Goal: Transaction & Acquisition: Purchase product/service

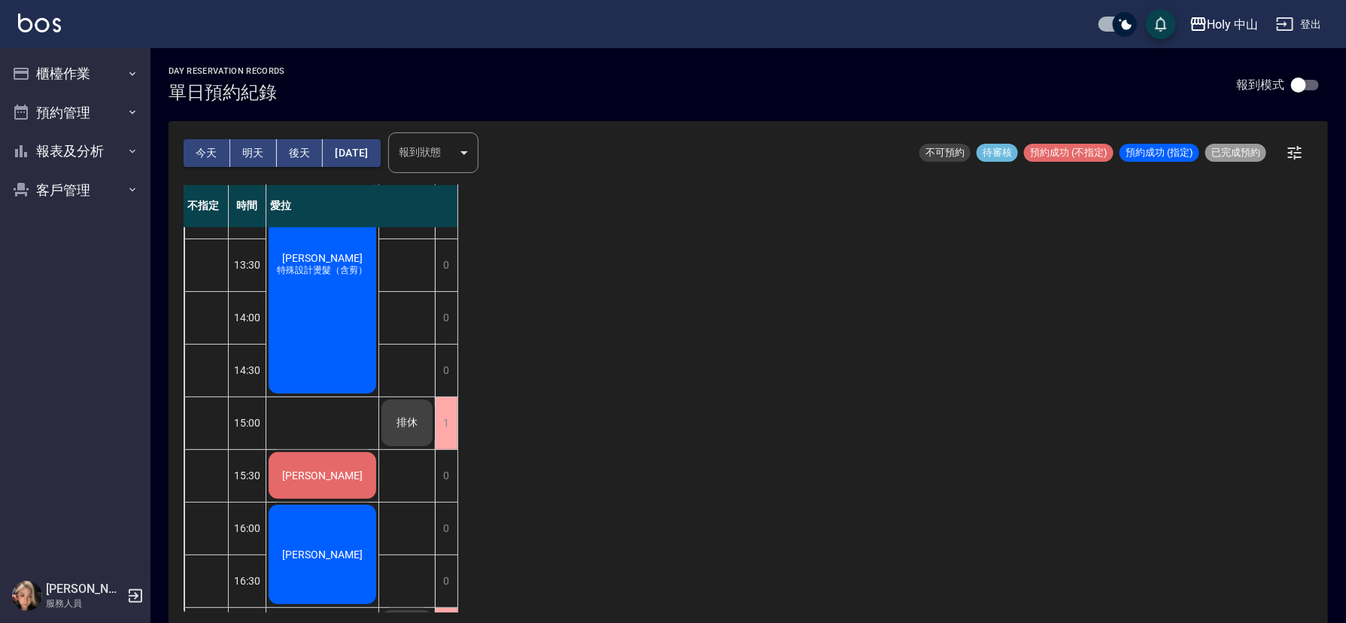
scroll to position [226, 0]
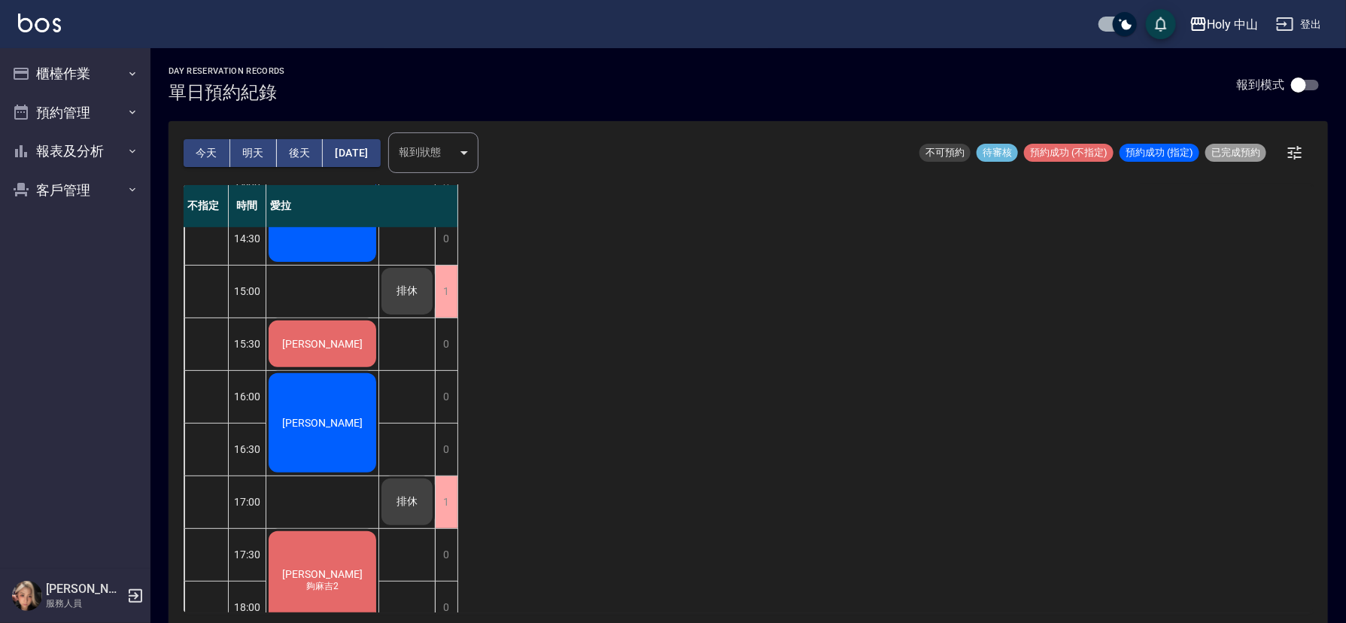
click at [321, 132] on span "[PERSON_NAME]" at bounding box center [322, 126] width 87 height 12
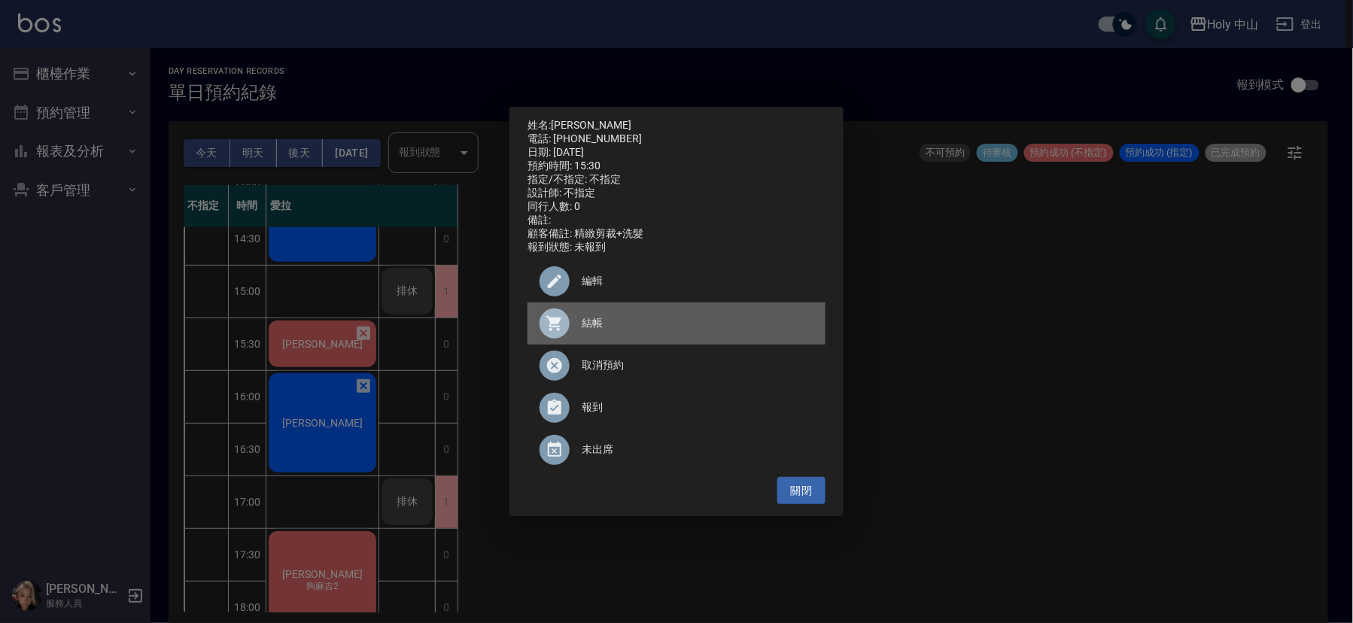
click at [585, 330] on span "結帳" at bounding box center [698, 323] width 232 height 16
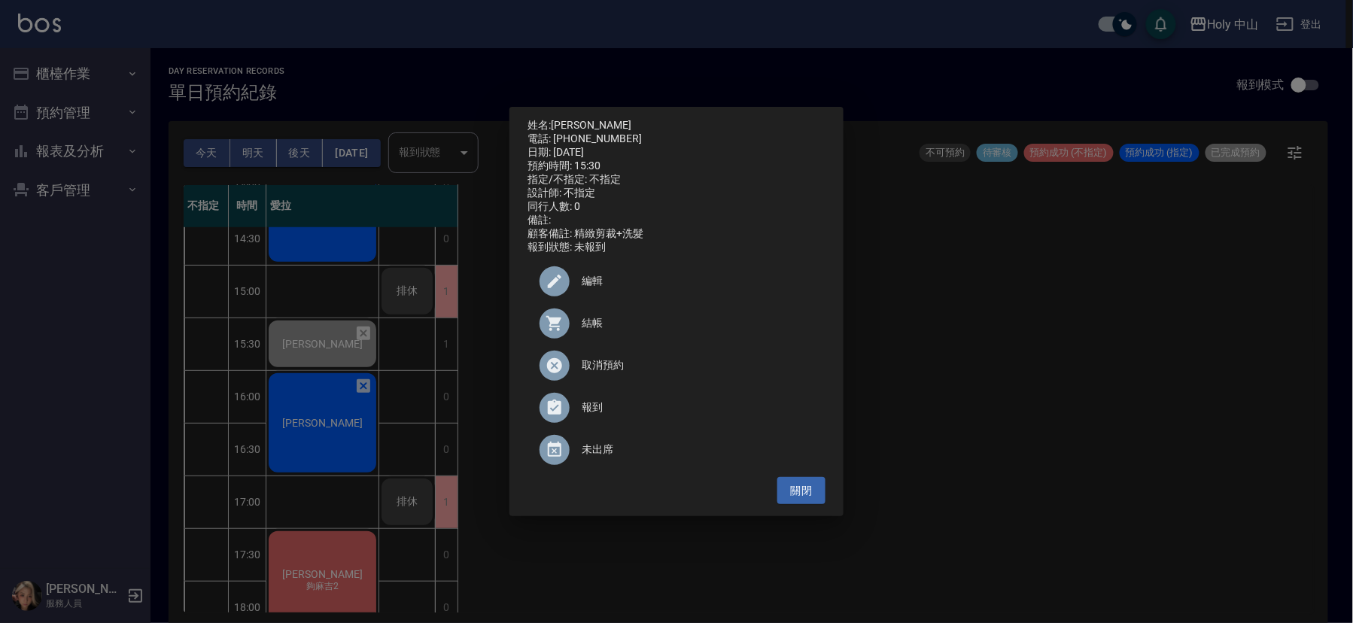
drag, startPoint x: 1248, startPoint y: 449, endPoint x: 1114, endPoint y: 429, distance: 135.5
click at [1248, 449] on div "姓名: [PERSON_NAME]: [PHONE_NUMBER] 日期: [DATE] 預約時間: 15:30 指定/不指定: 不指定 設計師: 不指定 同…" at bounding box center [676, 311] width 1353 height 623
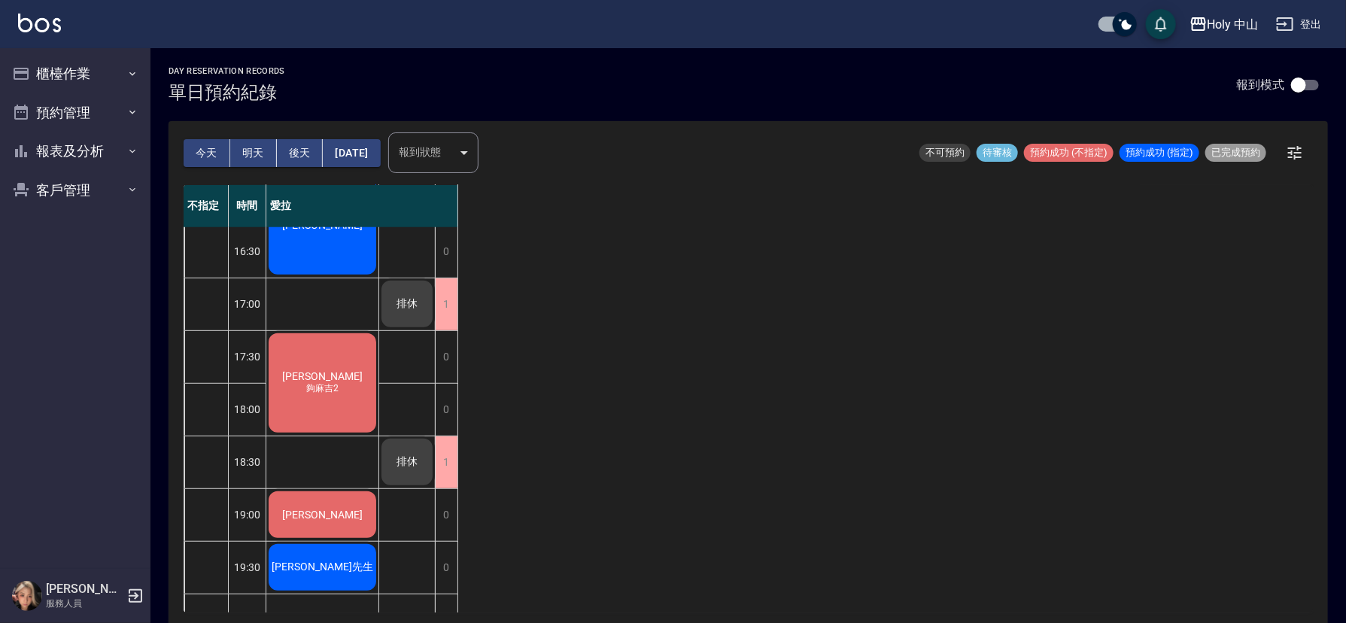
scroll to position [23, 0]
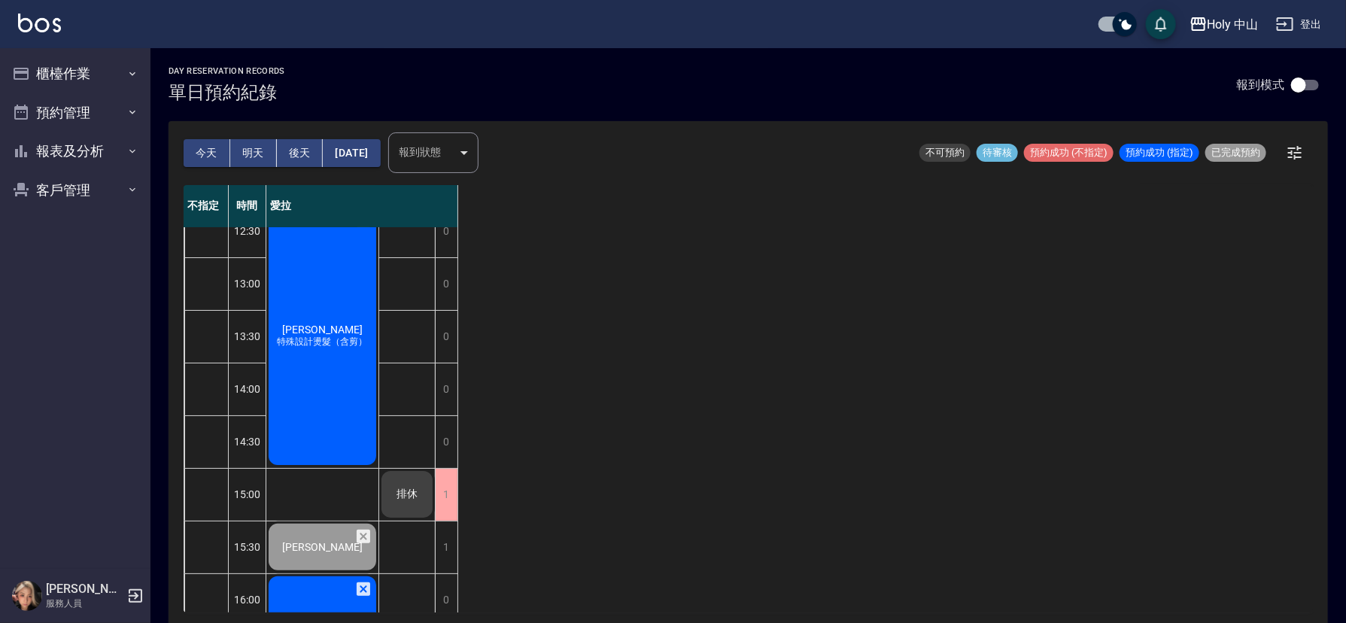
click at [336, 374] on div "[PERSON_NAME] 特殊設計燙髮（含剪）" at bounding box center [322, 336] width 112 height 262
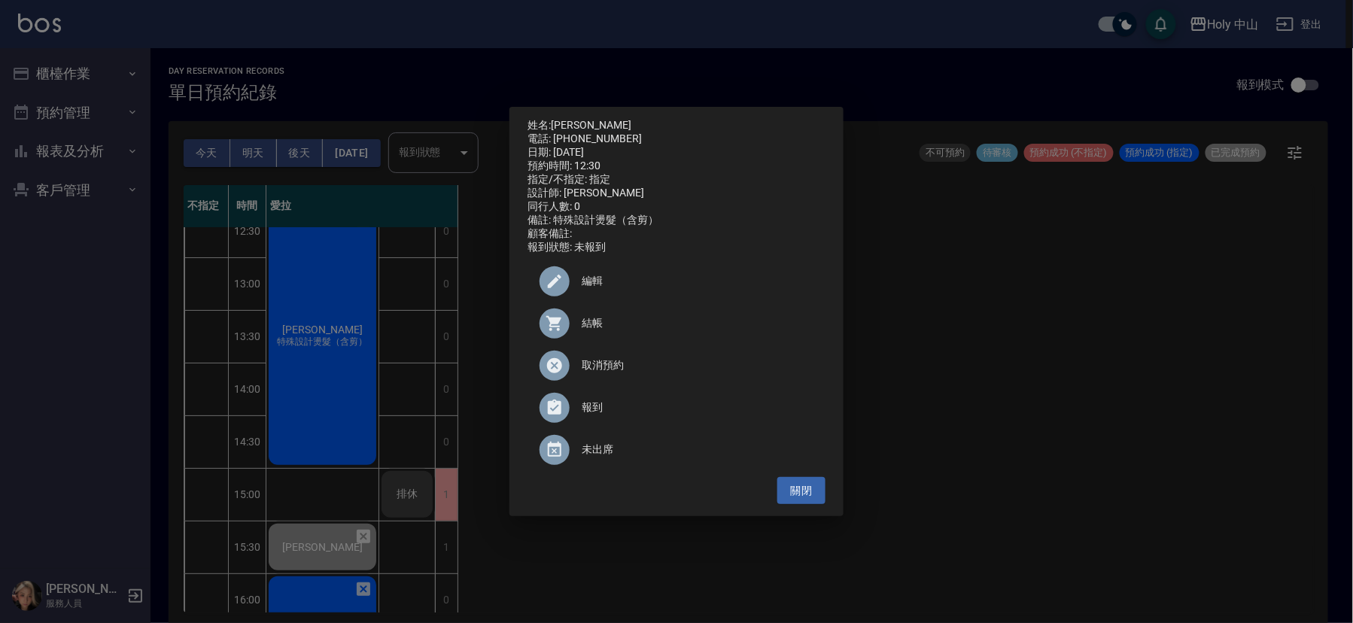
click at [600, 331] on span "結帳" at bounding box center [698, 323] width 232 height 16
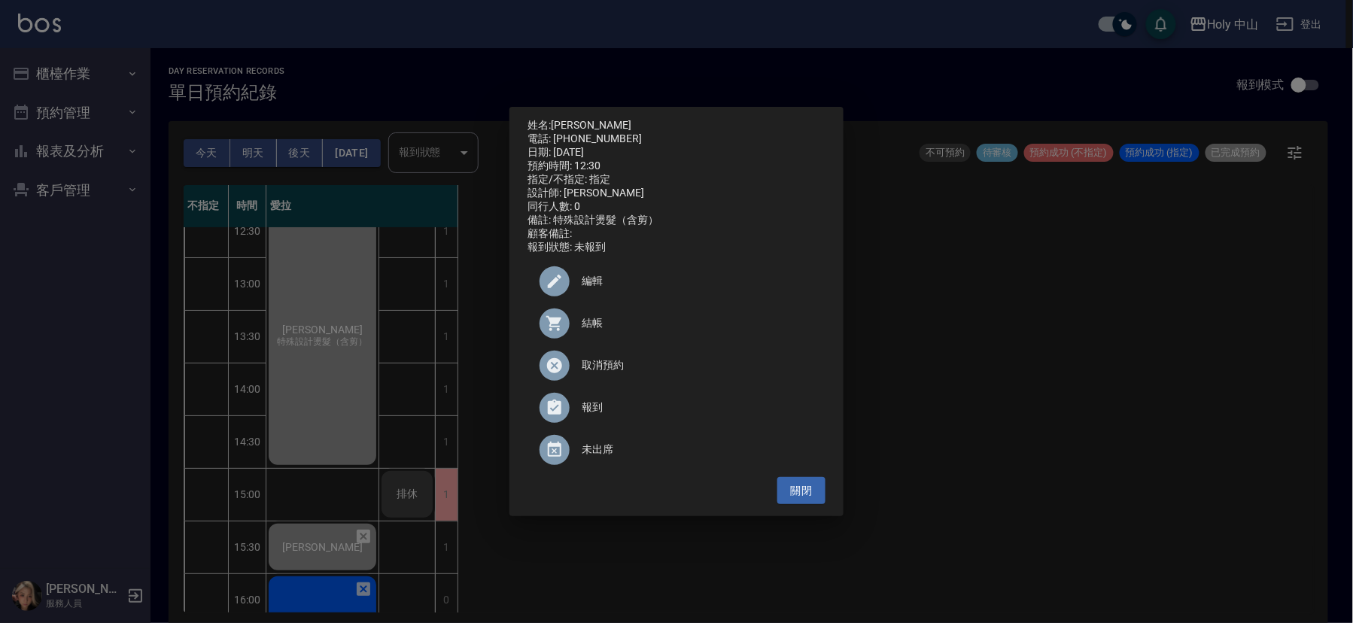
click at [999, 272] on div "姓名: [PERSON_NAME] 電話: [PHONE_NUMBER] 日期: [DATE] 預約時間: 12:30 指定/不指定: 指定 設計師: 愛拉 …" at bounding box center [676, 311] width 1353 height 623
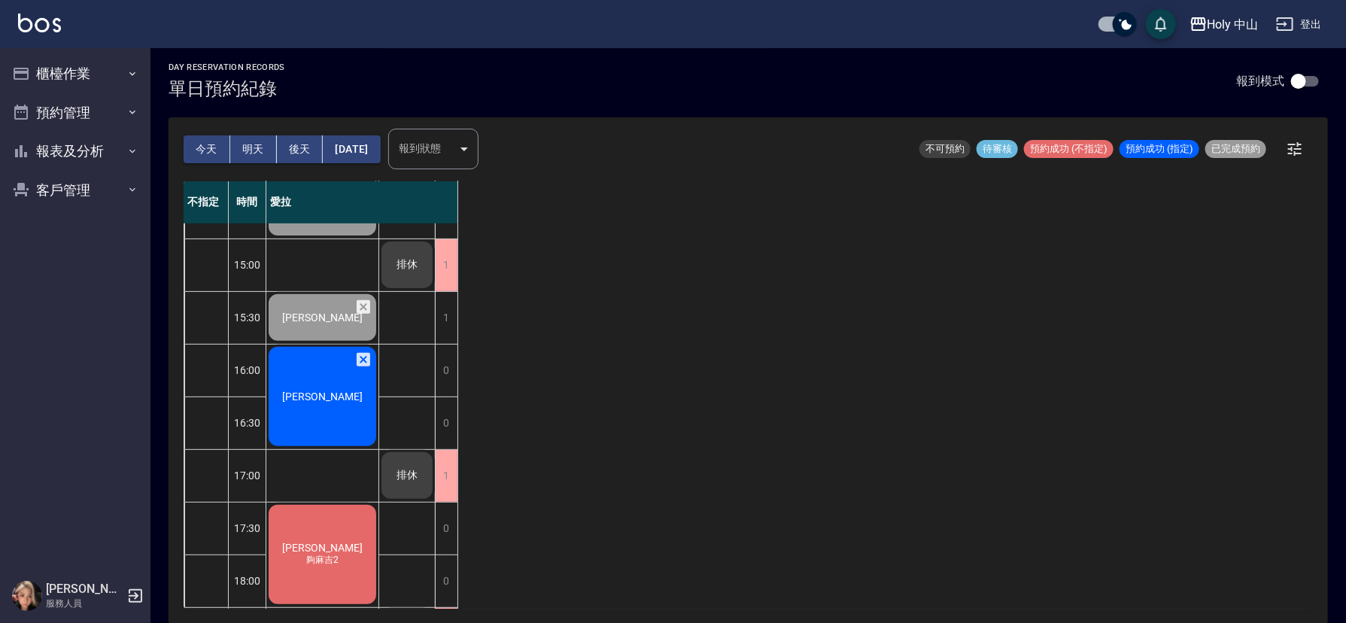
scroll to position [474, 0]
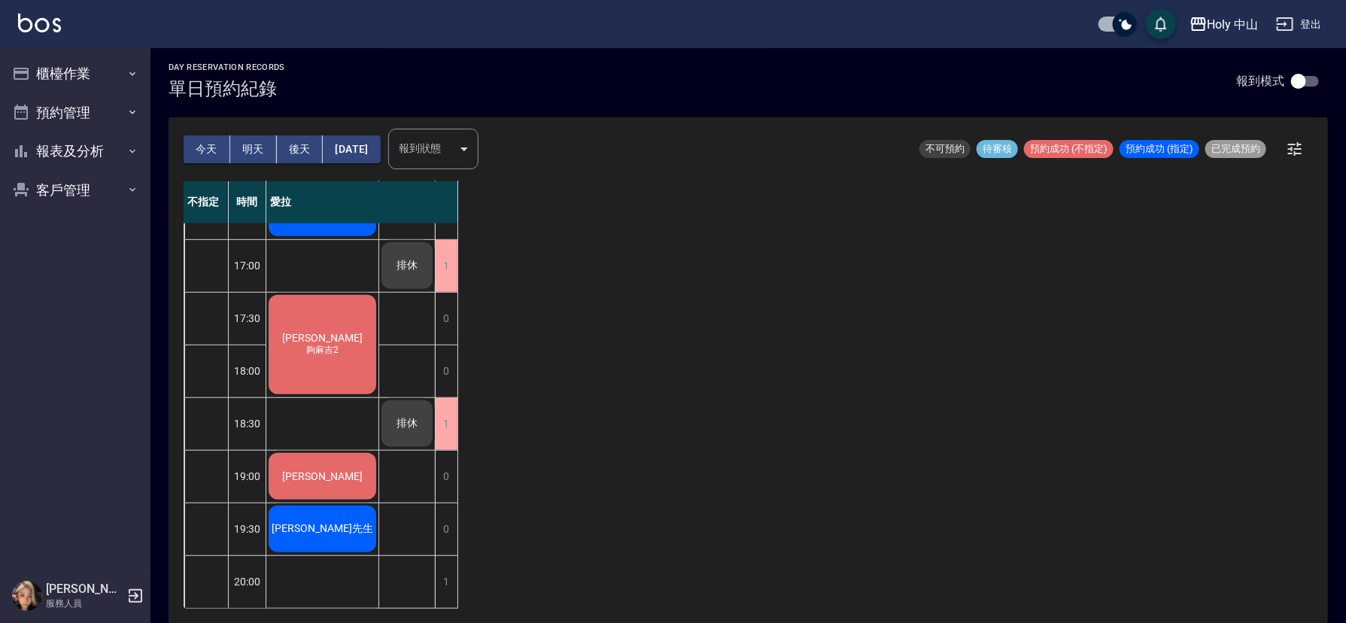
click at [298, 150] on button "後天" at bounding box center [300, 149] width 47 height 28
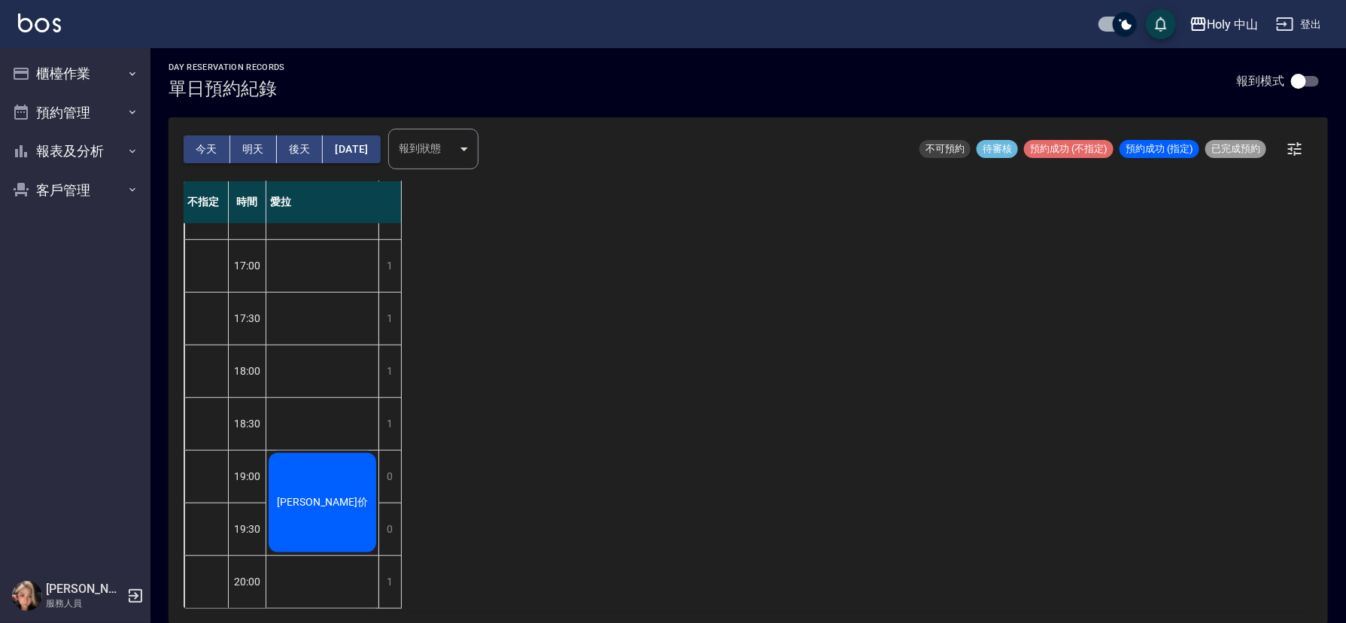
click at [214, 144] on button "今天" at bounding box center [207, 149] width 47 height 28
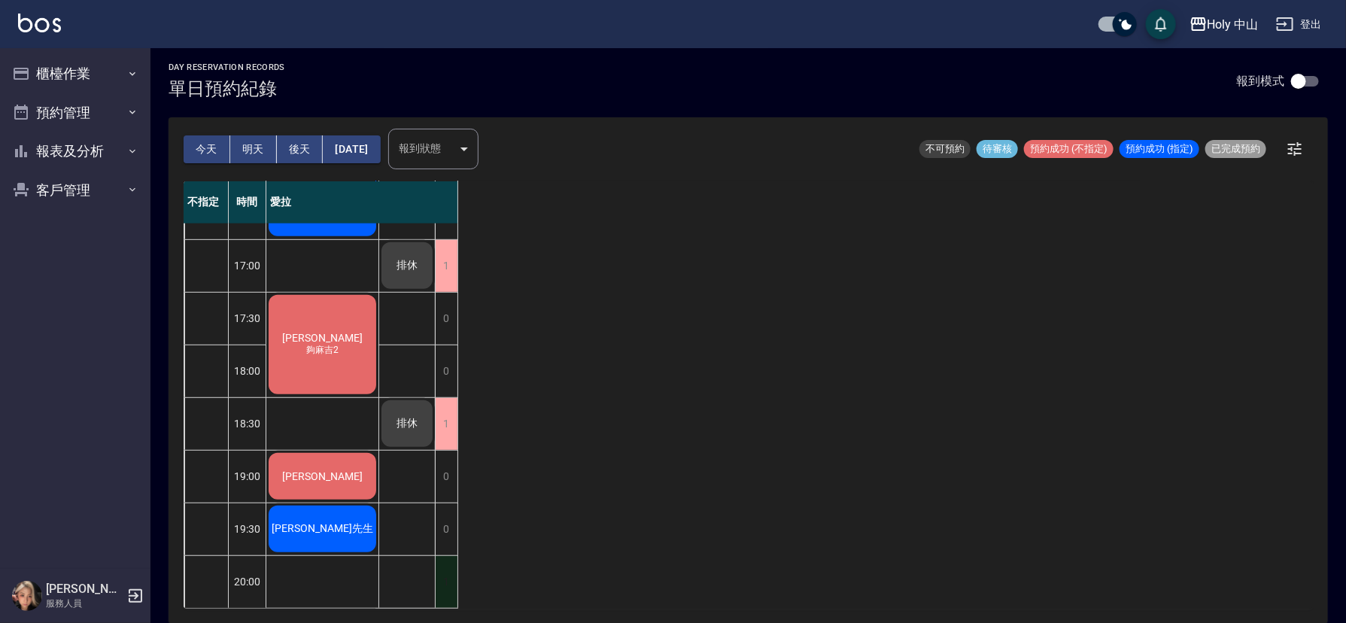
click at [441, 568] on div "1" at bounding box center [446, 582] width 23 height 52
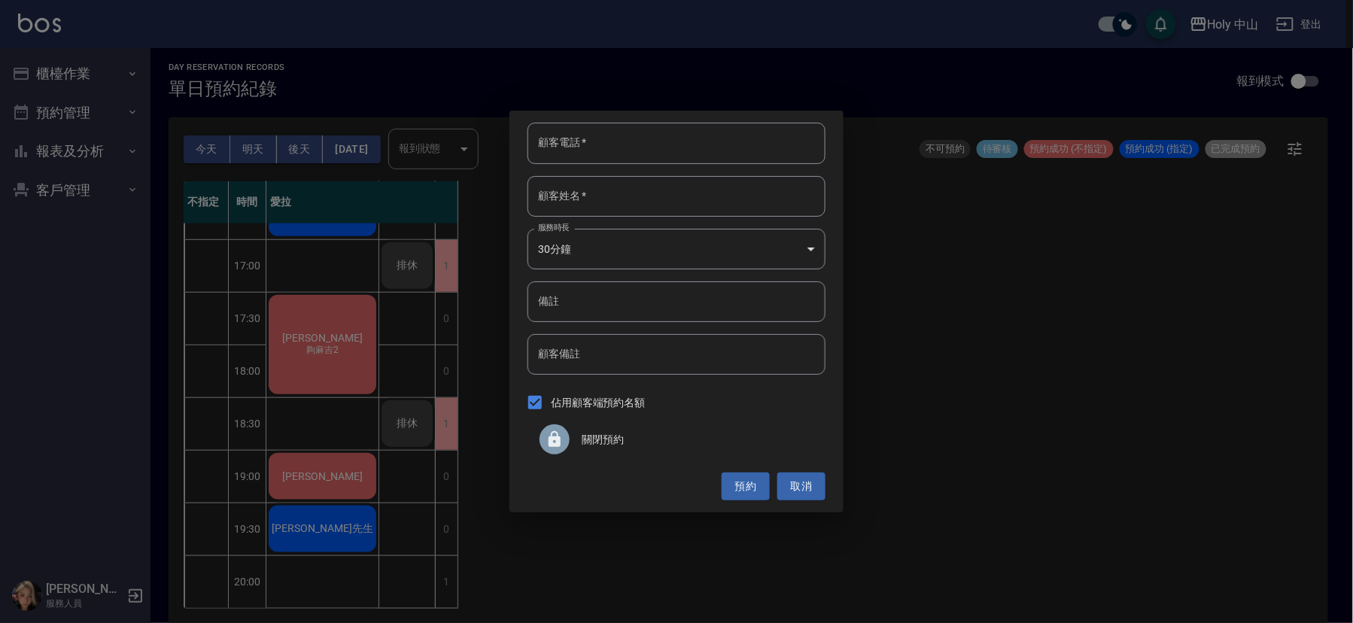
click at [550, 443] on icon at bounding box center [555, 439] width 12 height 16
click at [560, 445] on div "顧客電話   * 顧客電話   * 顧客姓名   * 顧客姓名   * 服務時長 30分鐘 1 服務時長 備註 備註 顧客備註 顧客備註 佔用顧客端預約名額 …" at bounding box center [676, 311] width 334 height 401
click at [1005, 463] on div "顧客電話   * 顧客電話   * 顧客姓名   * 顧客姓名   * 服務時長 30分鐘 1 服務時長 備註 備註 顧客備註 顧客備註 佔用顧客端預約名額 …" at bounding box center [676, 311] width 1353 height 623
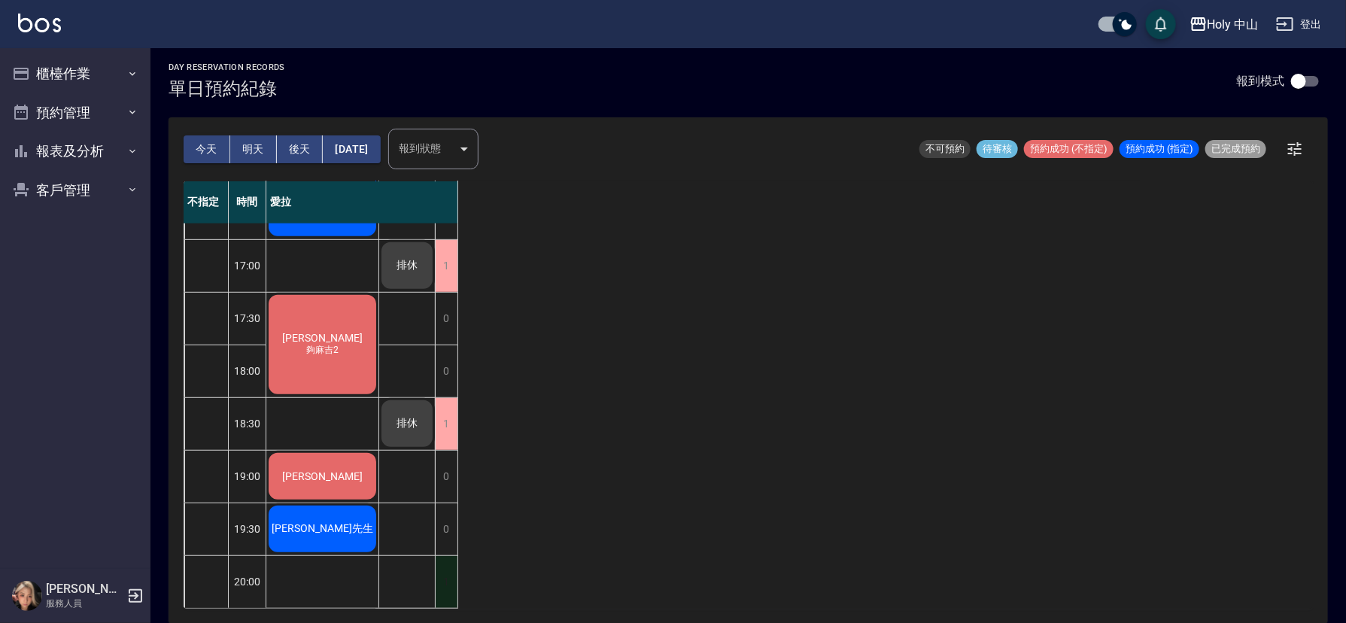
click at [449, 559] on div "1" at bounding box center [446, 582] width 23 height 52
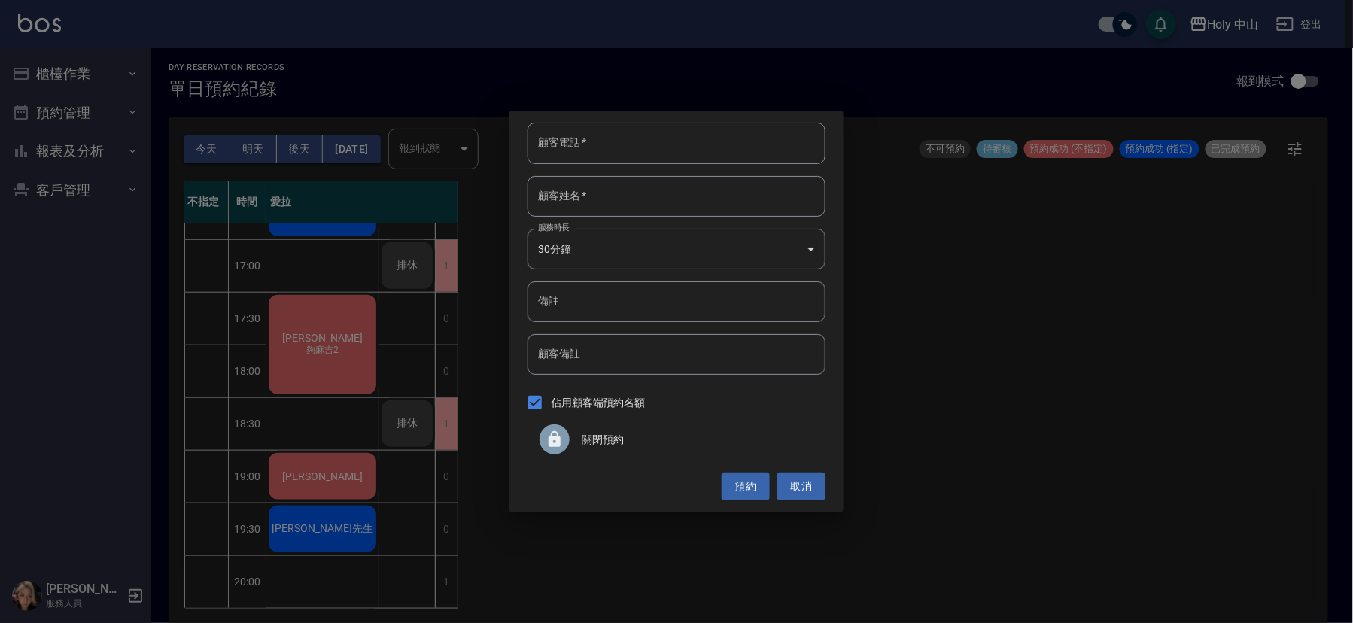
click at [564, 434] on div at bounding box center [555, 439] width 30 height 30
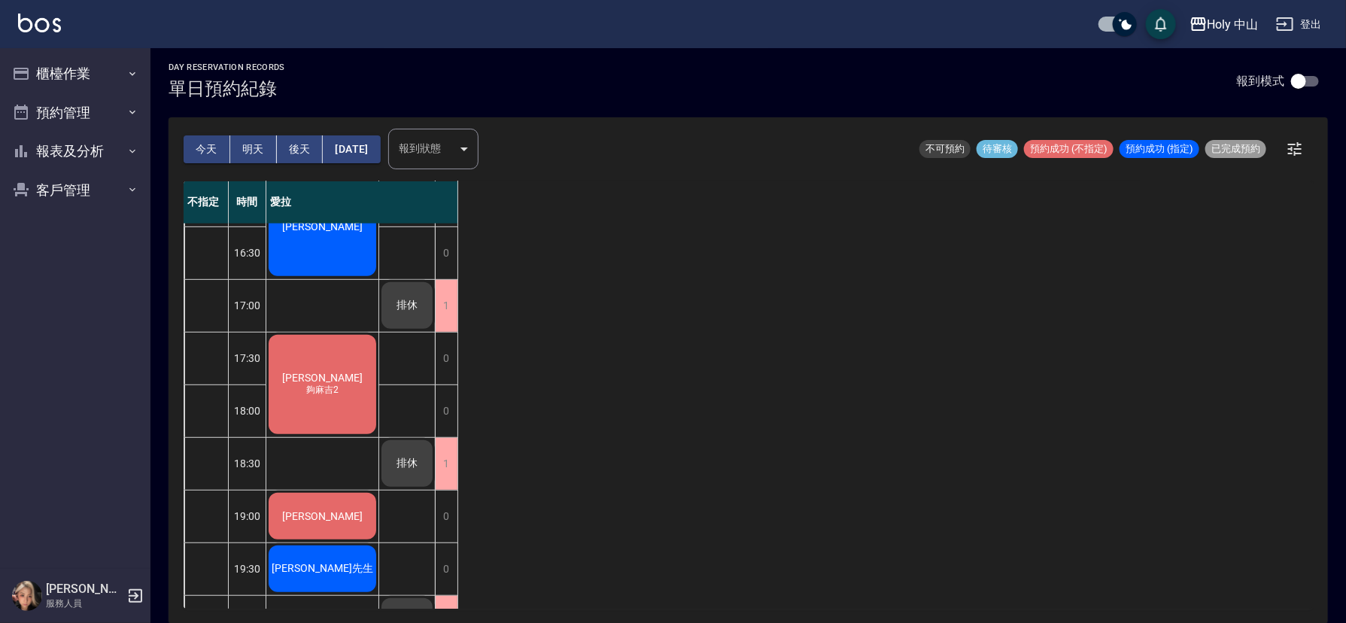
scroll to position [474, 0]
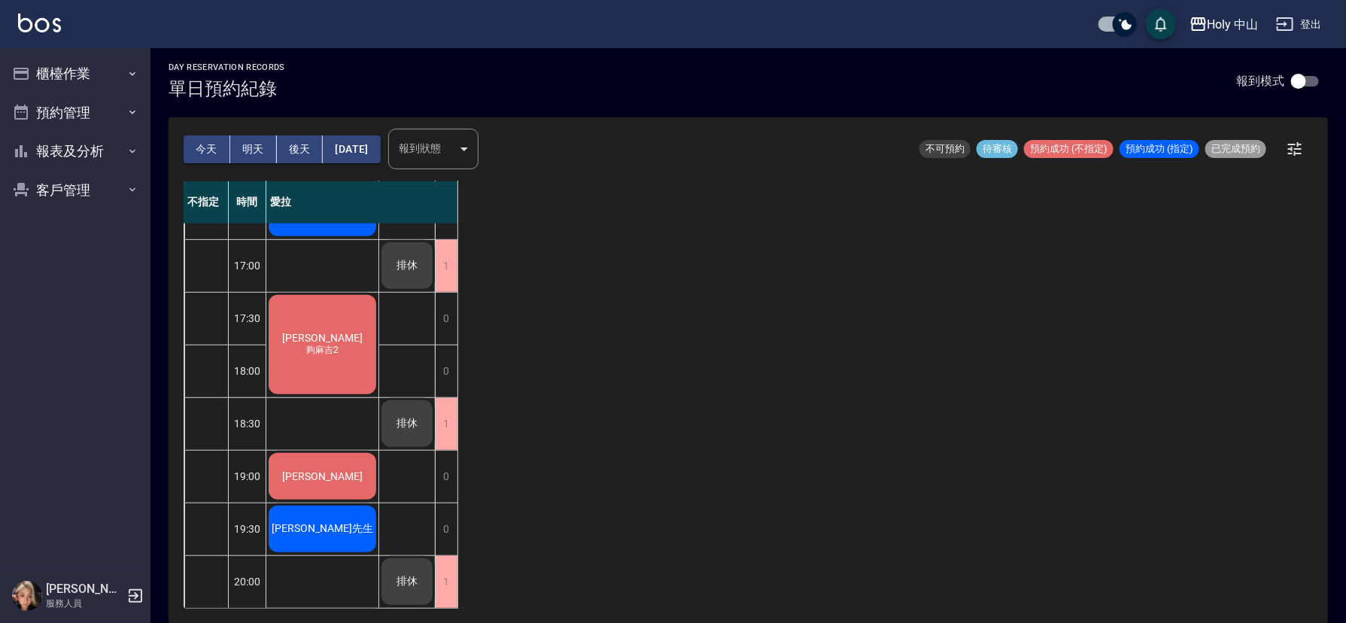
click at [293, 143] on button "後天" at bounding box center [300, 149] width 47 height 28
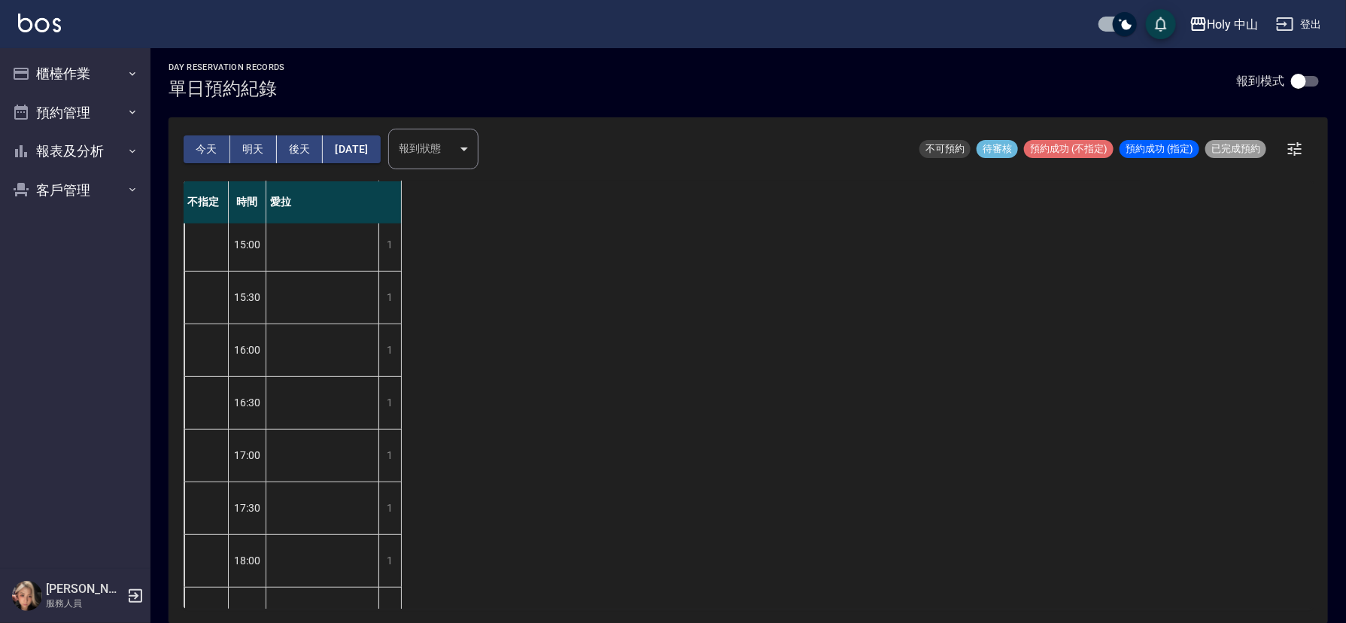
scroll to position [474, 0]
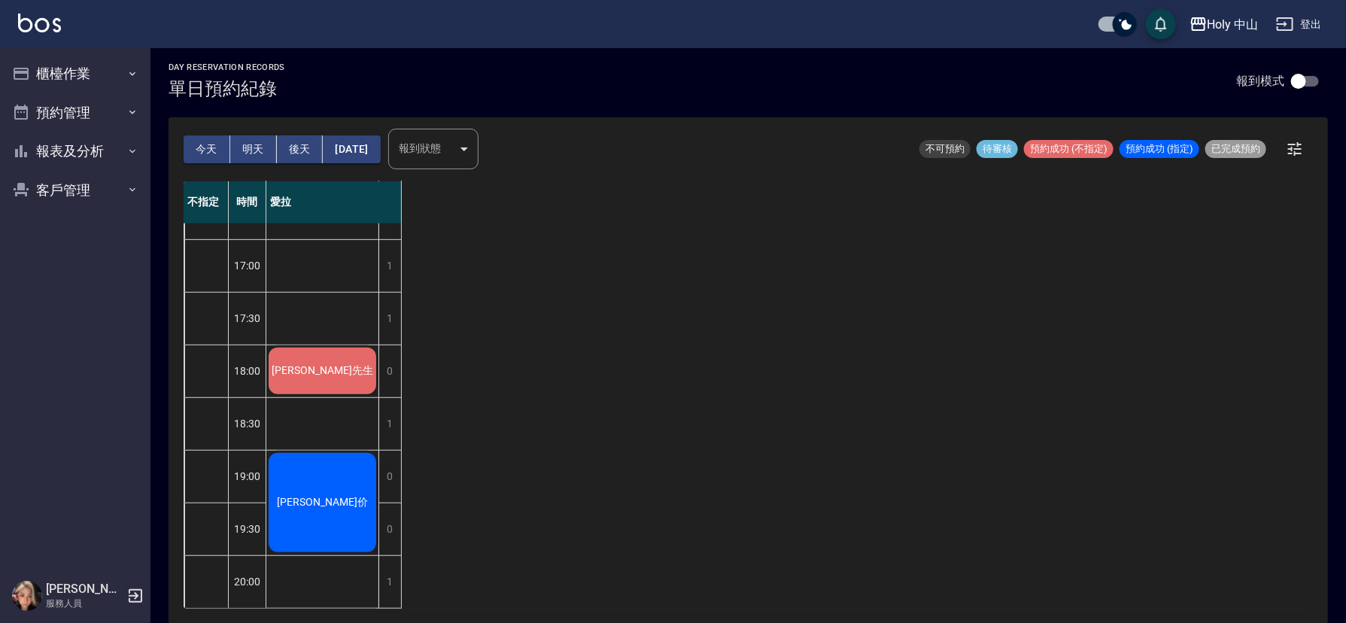
click at [198, 151] on button "今天" at bounding box center [207, 149] width 47 height 28
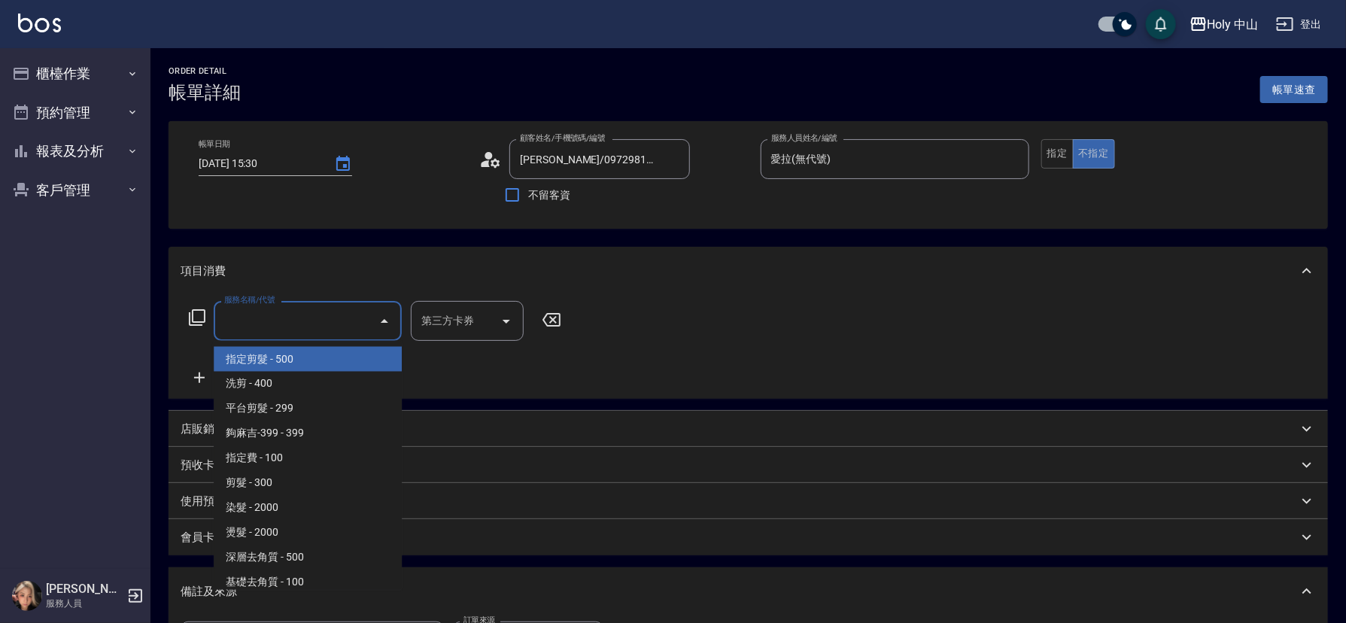
click at [299, 327] on input "服務名稱/代號" at bounding box center [296, 321] width 152 height 26
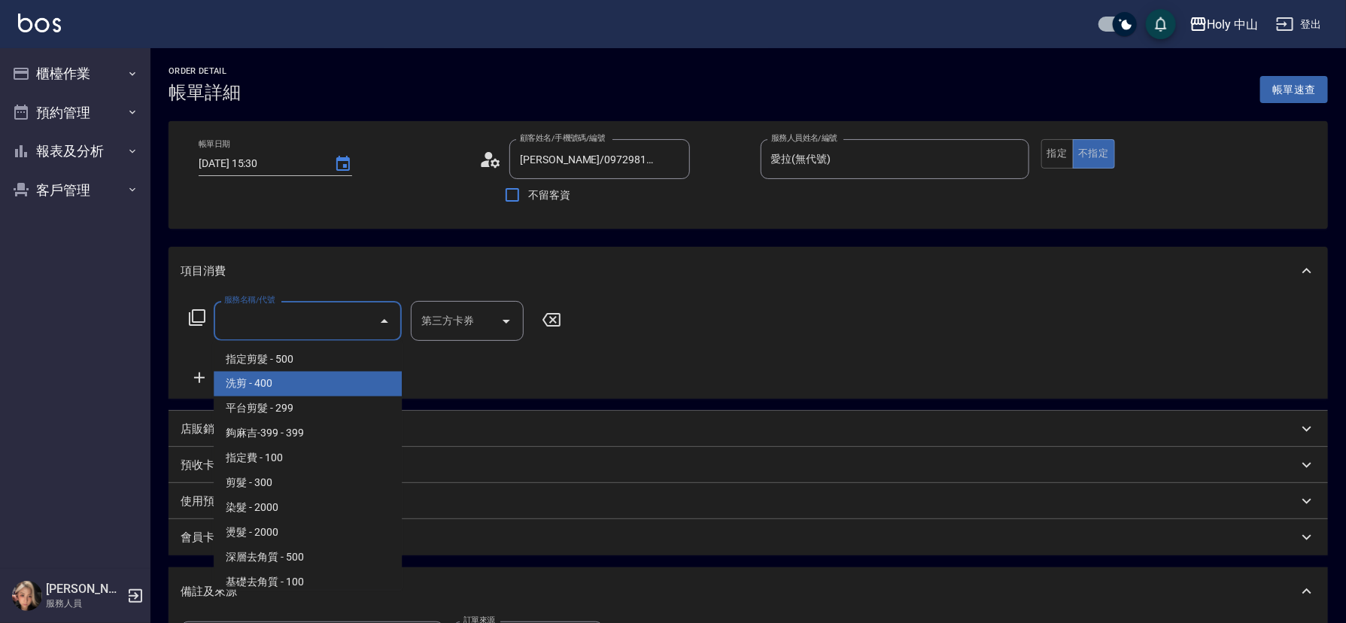
click at [266, 385] on span "洗剪 - 400" at bounding box center [308, 384] width 188 height 25
type input "洗剪(3)"
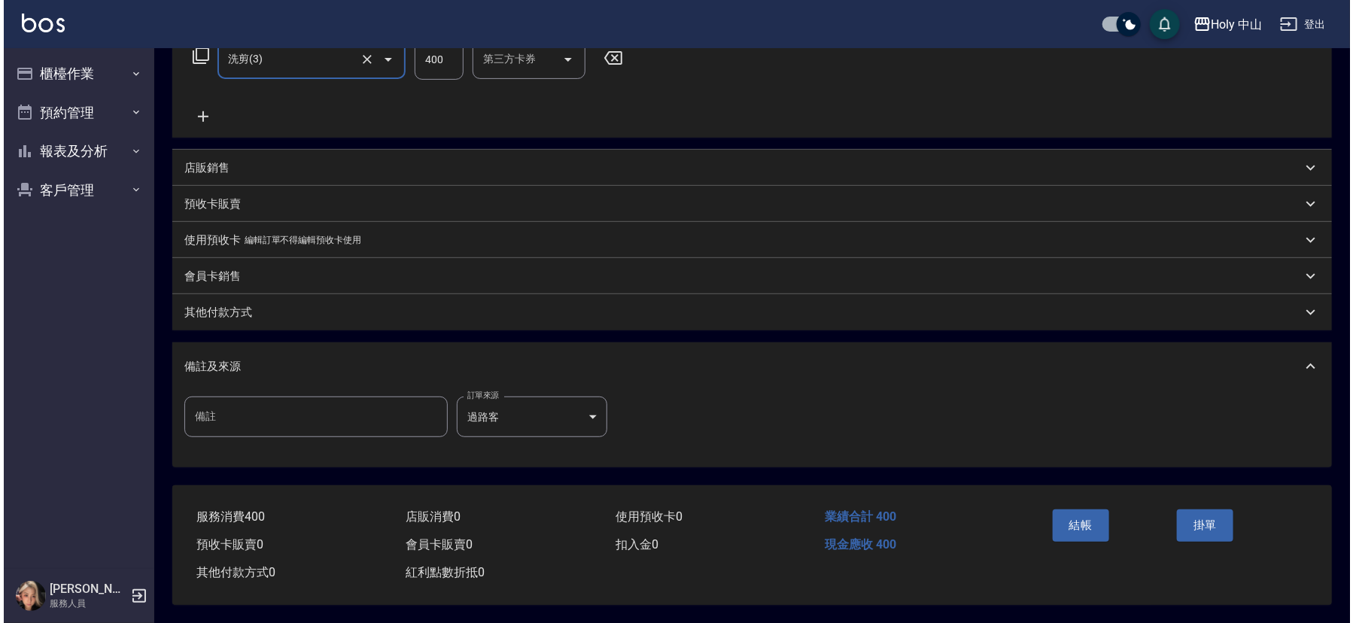
scroll to position [267, 0]
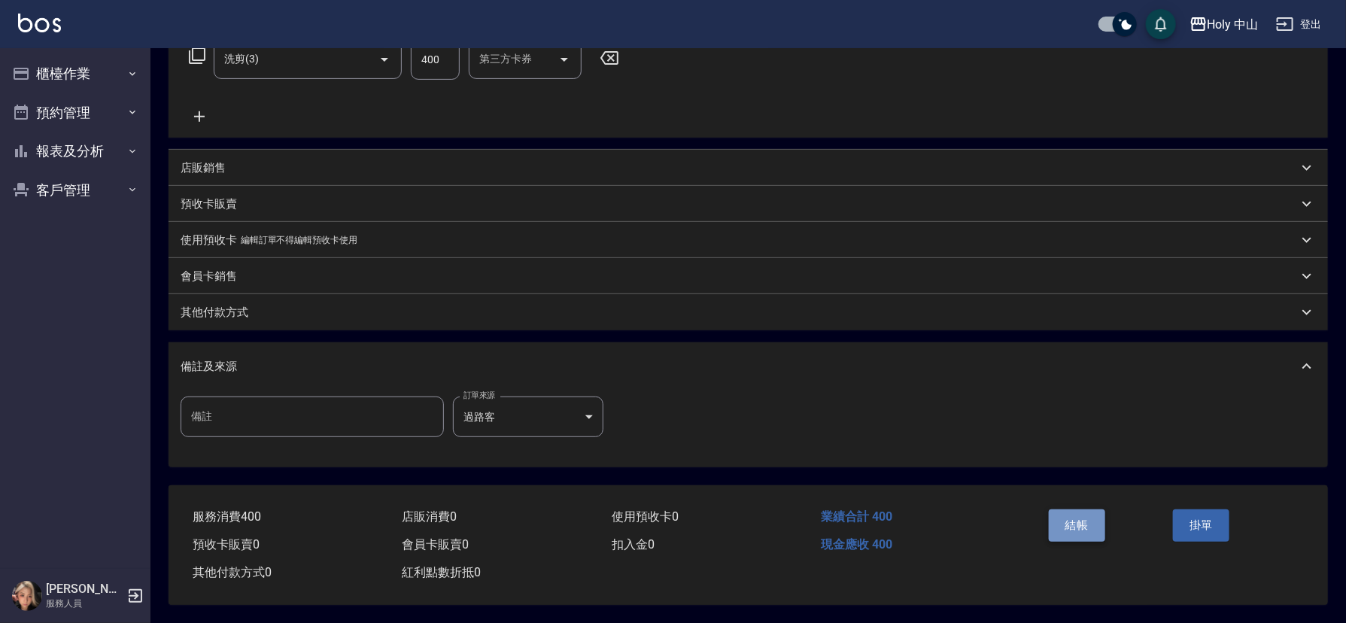
click at [1078, 510] on button "結帳" at bounding box center [1077, 525] width 56 height 32
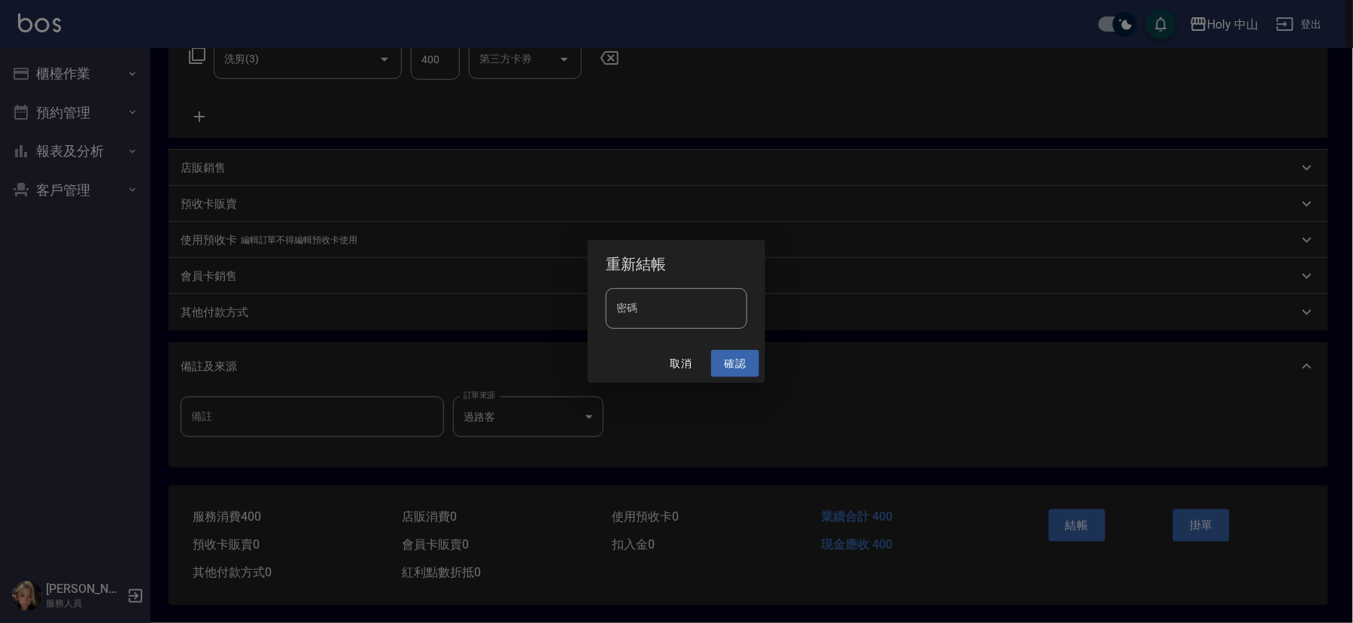
click at [725, 357] on button "確認" at bounding box center [735, 364] width 48 height 28
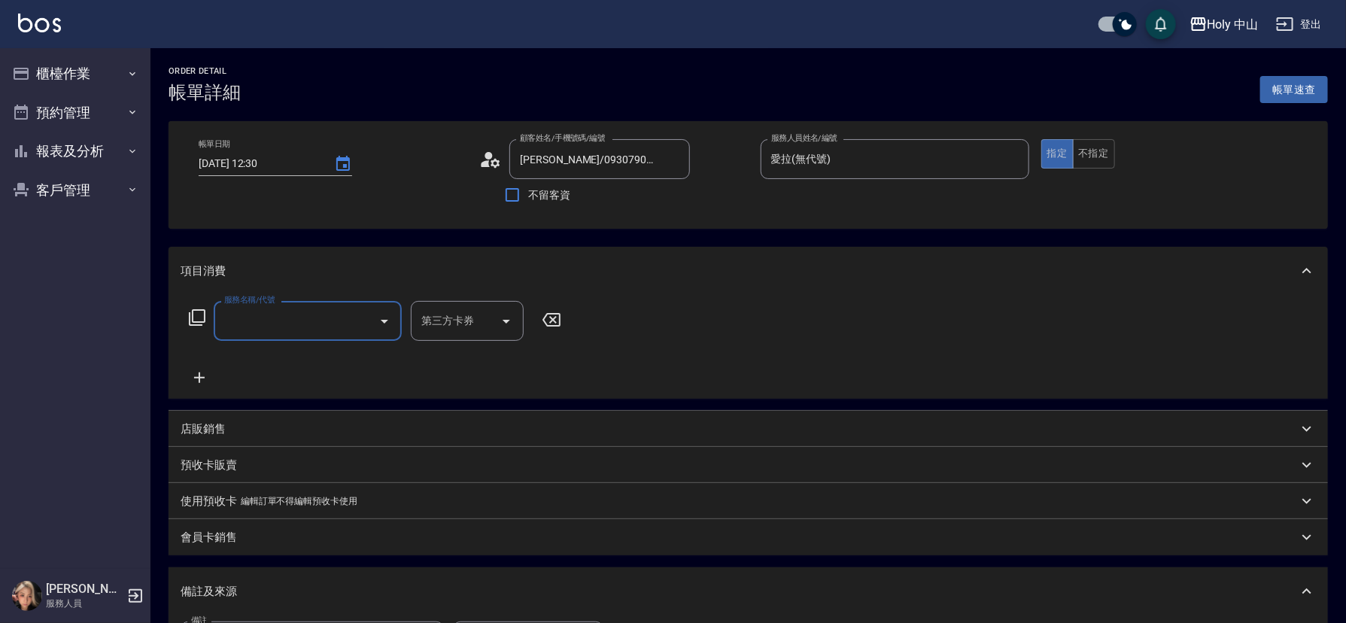
click at [278, 319] on input "服務名稱/代號" at bounding box center [296, 321] width 152 height 26
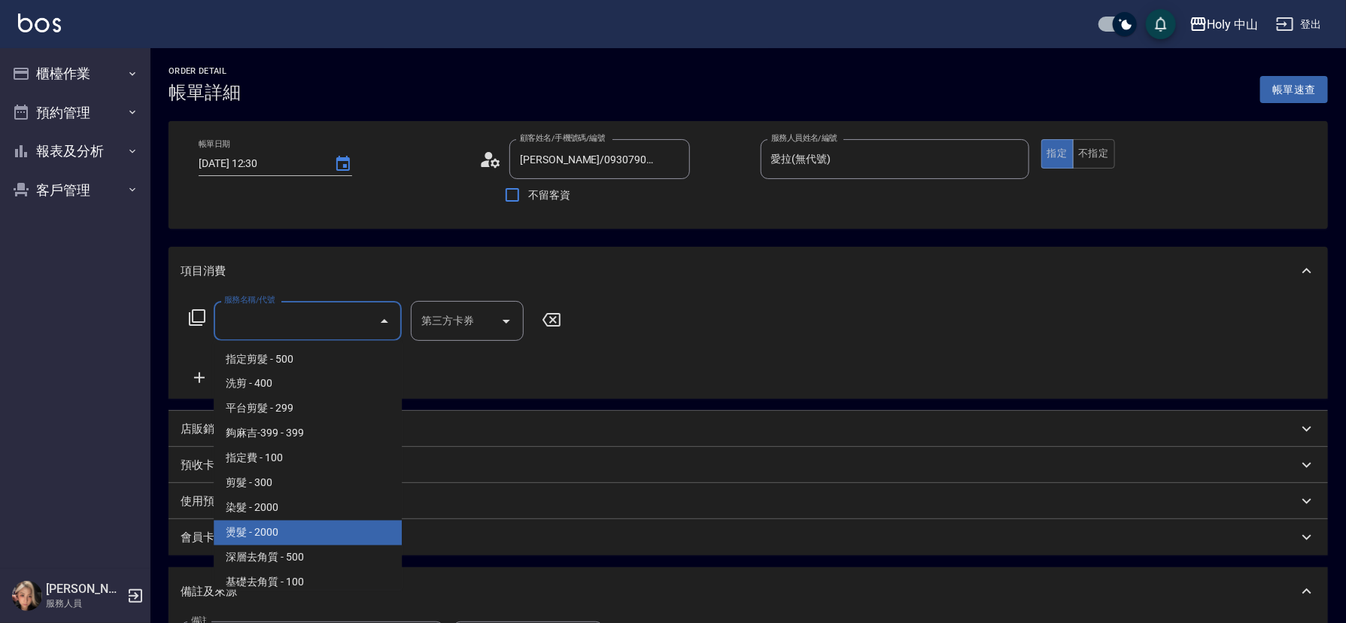
click at [269, 529] on span "燙髮 - 2000" at bounding box center [308, 533] width 188 height 25
type input "燙髮(P1)"
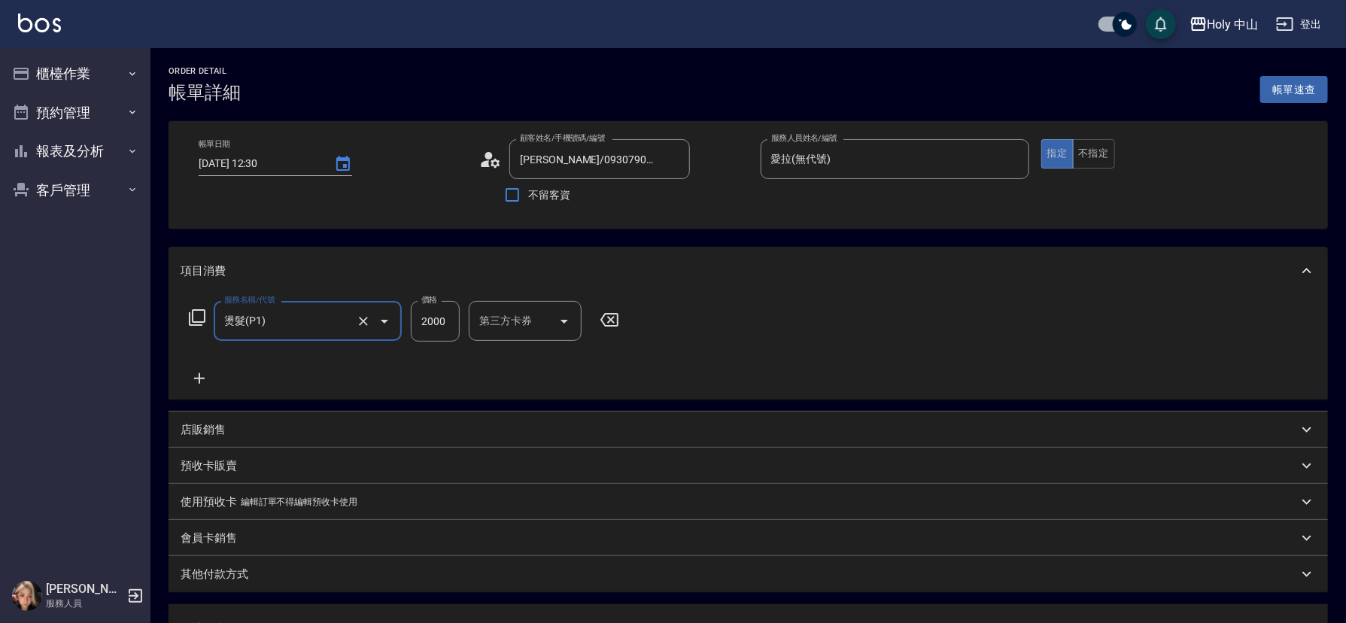
click at [500, 326] on div "第三方卡券 第三方卡券" at bounding box center [525, 321] width 113 height 40
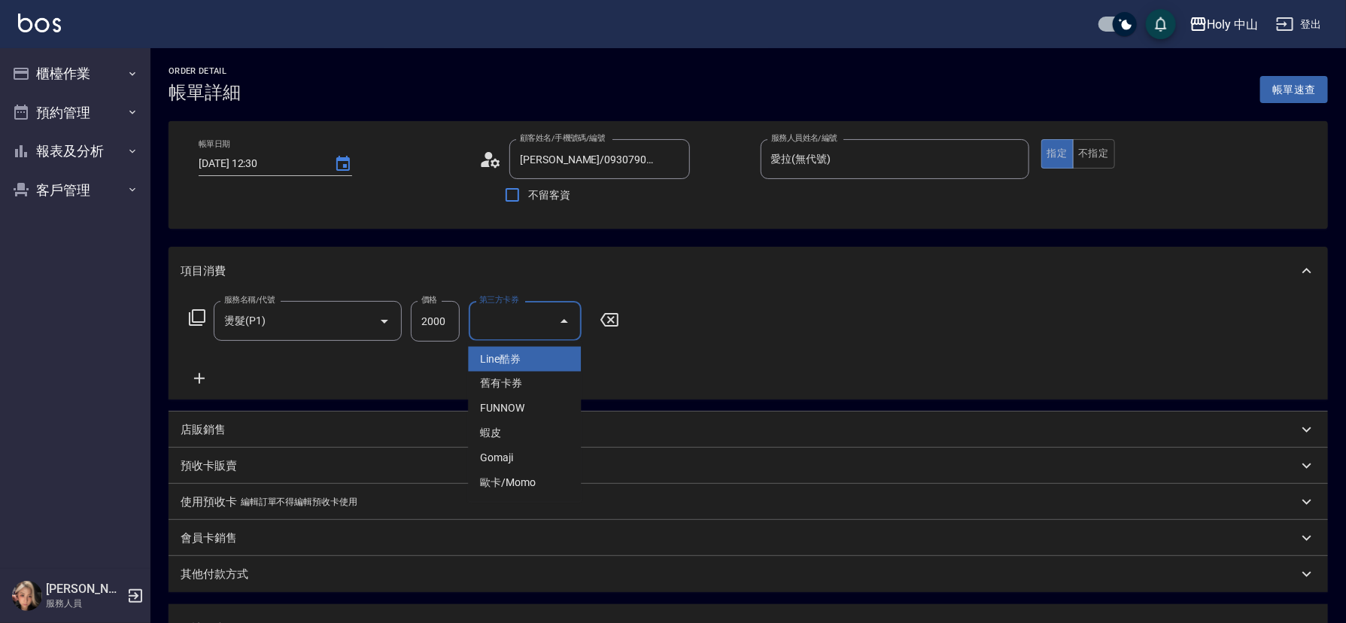
click at [438, 329] on input "2000" at bounding box center [435, 321] width 49 height 41
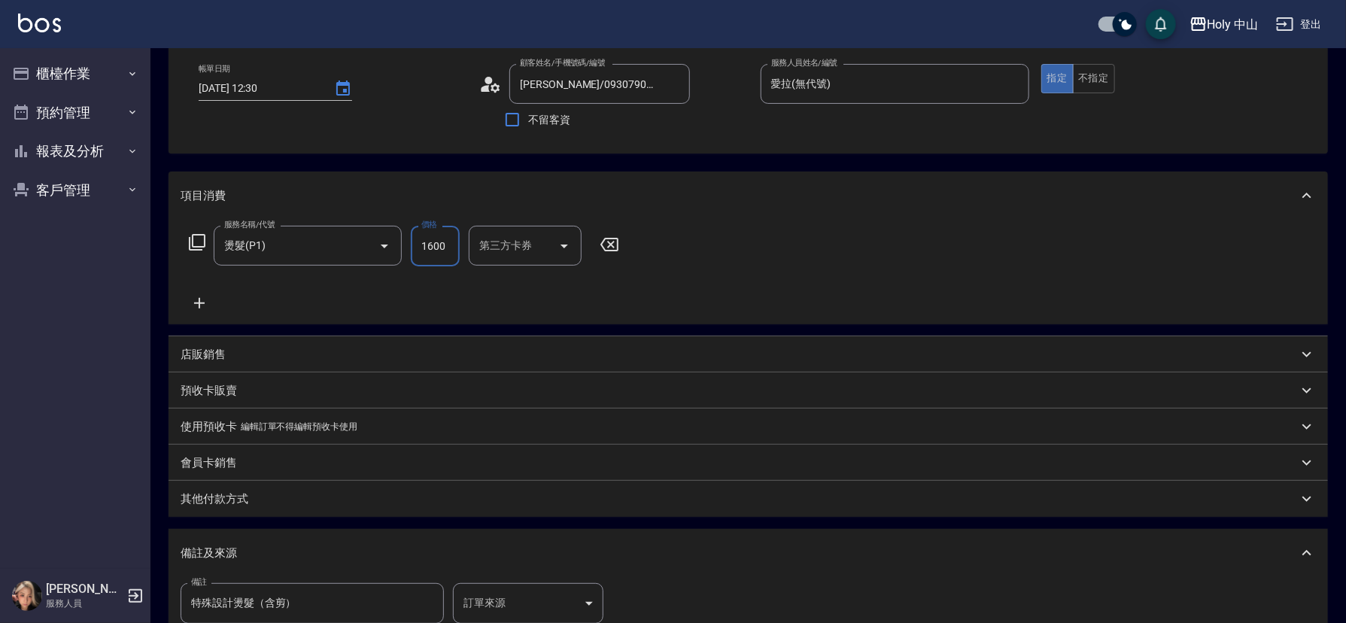
scroll to position [113, 0]
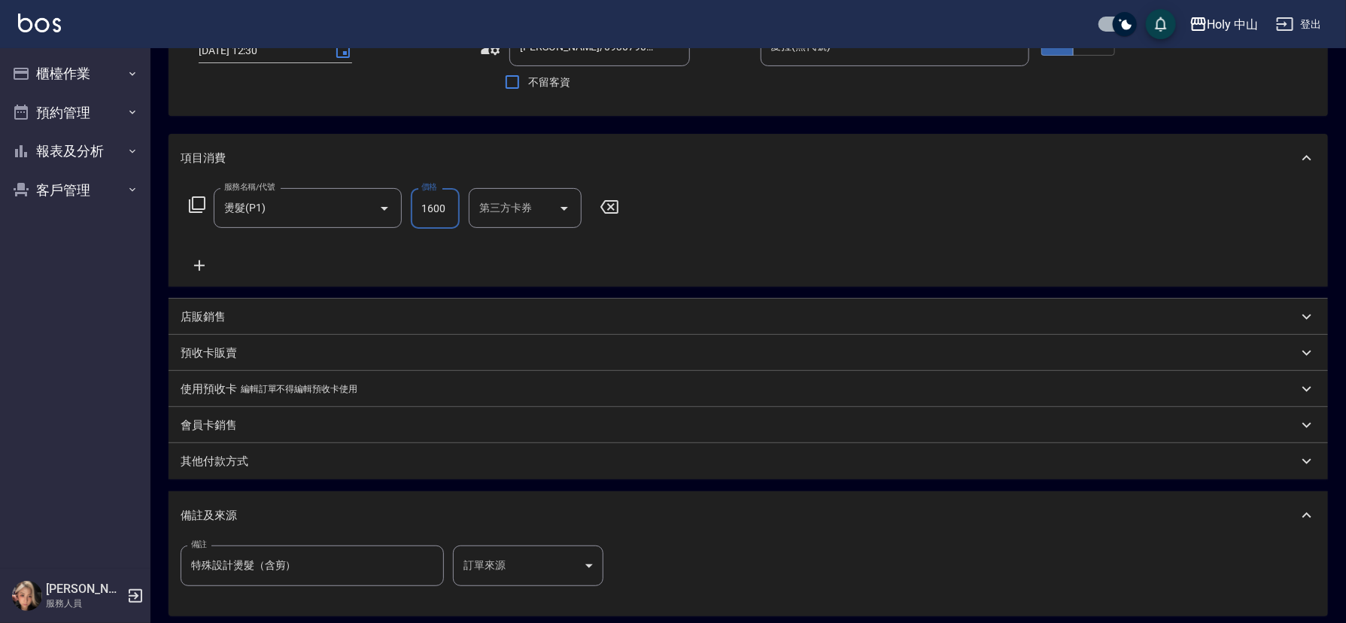
type input "1600"
click at [534, 572] on body "Holy 中山 登出 櫃檯作業 打帳單 帳單列表 營業儀表板 現場電腦打卡 預約管理 預約管理 單日預約紀錄 單週預約紀錄 報表及分析 報表目錄 店家日報表 …" at bounding box center [673, 329] width 1346 height 885
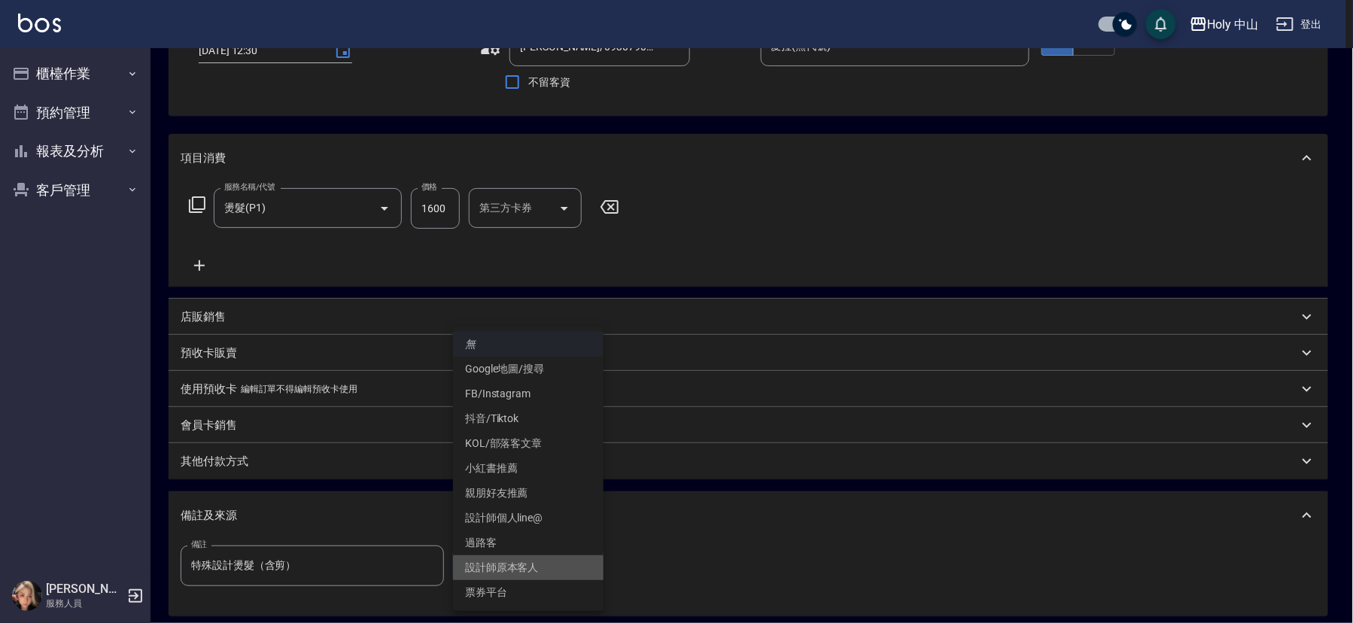
click at [534, 572] on li "設計師原本客人" at bounding box center [528, 567] width 150 height 25
type input "設計師原本客人"
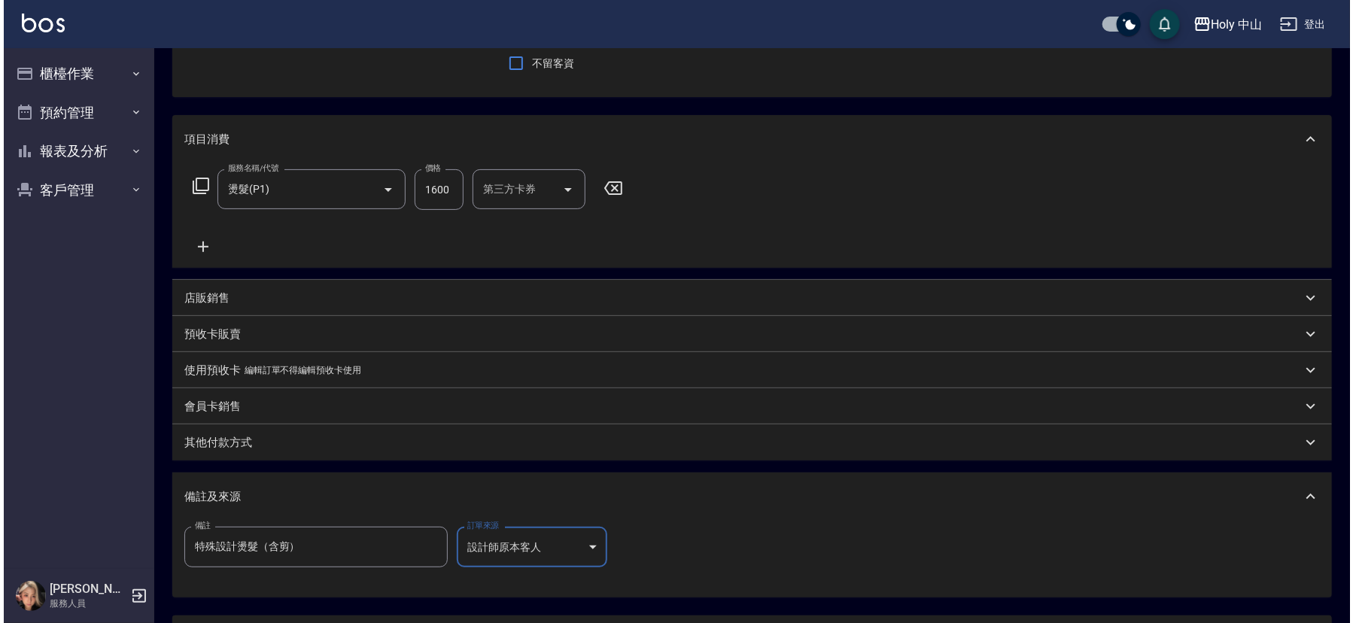
scroll to position [267, 0]
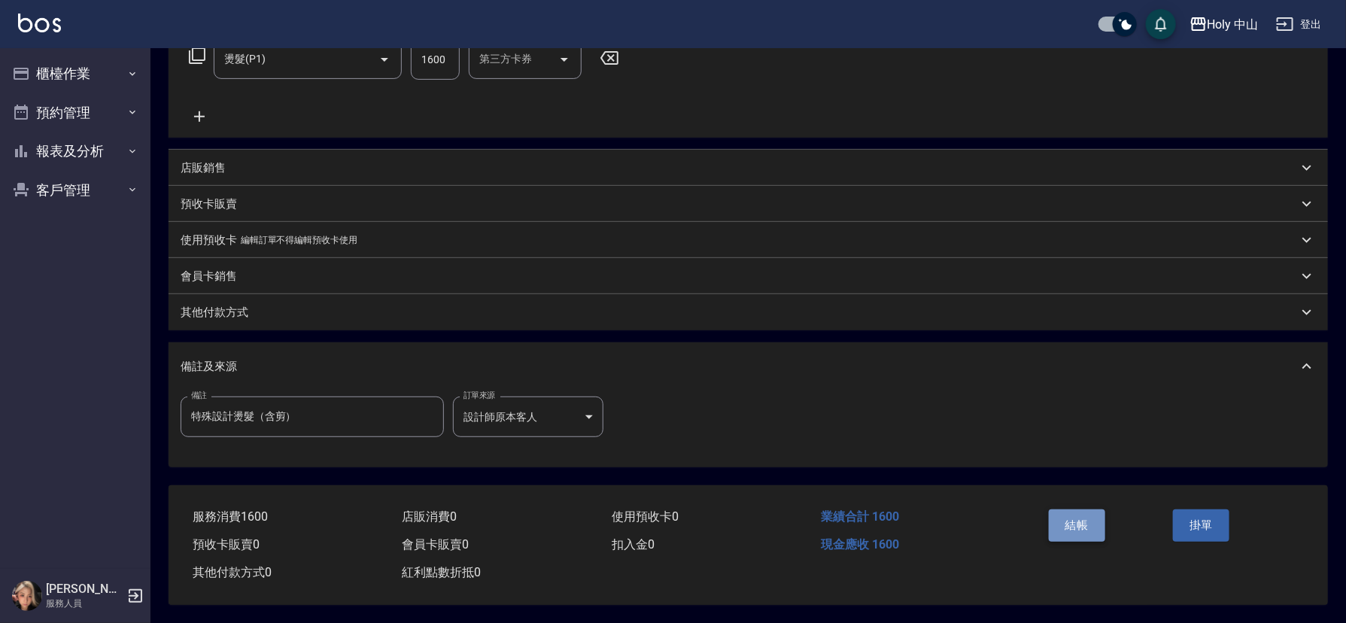
click at [1089, 529] on button "結帳" at bounding box center [1077, 525] width 56 height 32
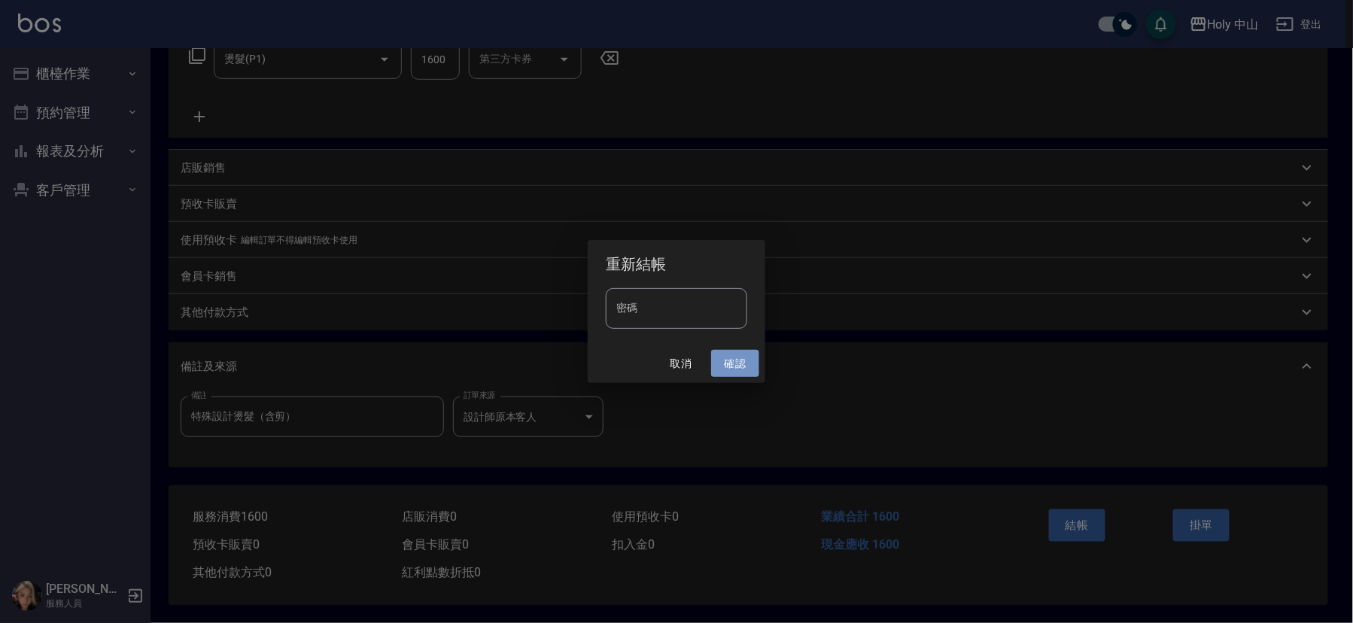
click at [737, 372] on button "確認" at bounding box center [735, 364] width 48 height 28
